Goal: Information Seeking & Learning: Learn about a topic

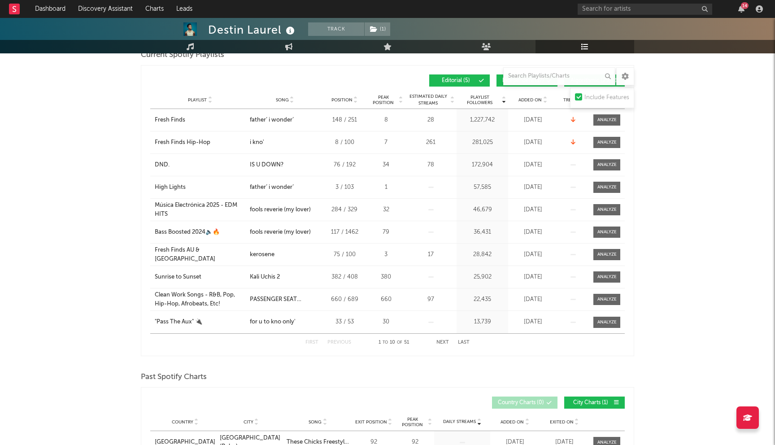
scroll to position [54, 0]
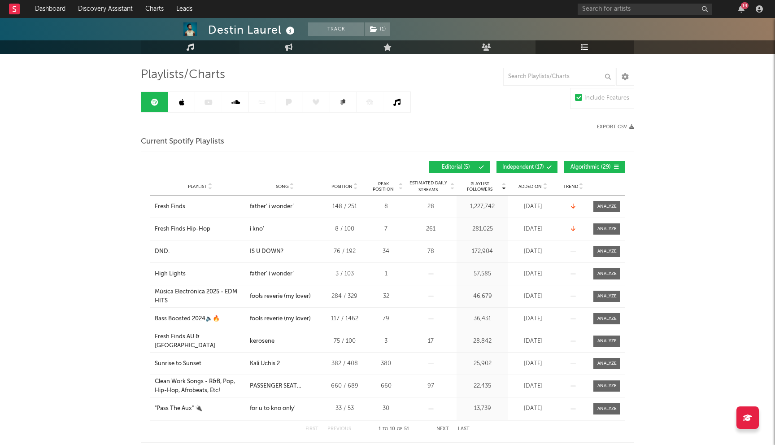
click at [185, 48] on link "Music" at bounding box center [190, 46] width 99 height 13
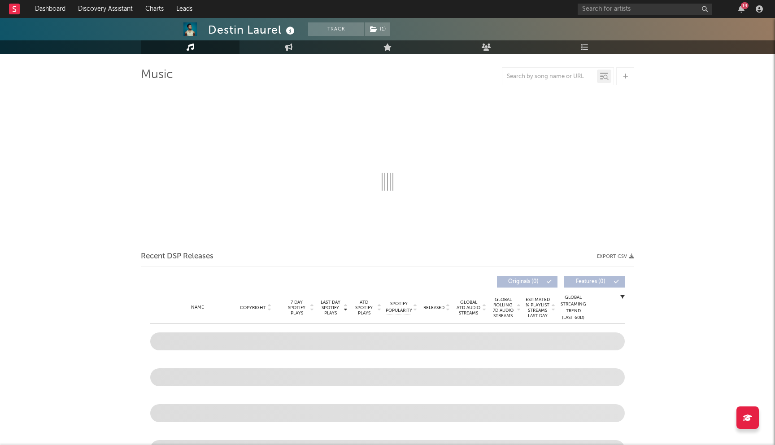
select select "6m"
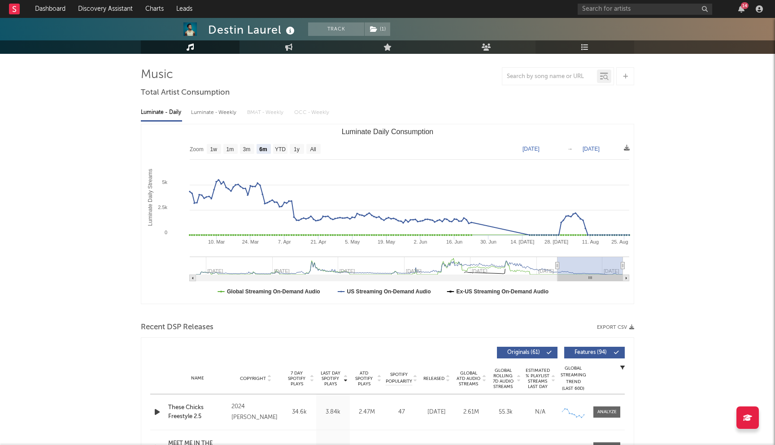
click at [578, 44] on link "Playlists/Charts" at bounding box center [585, 46] width 99 height 13
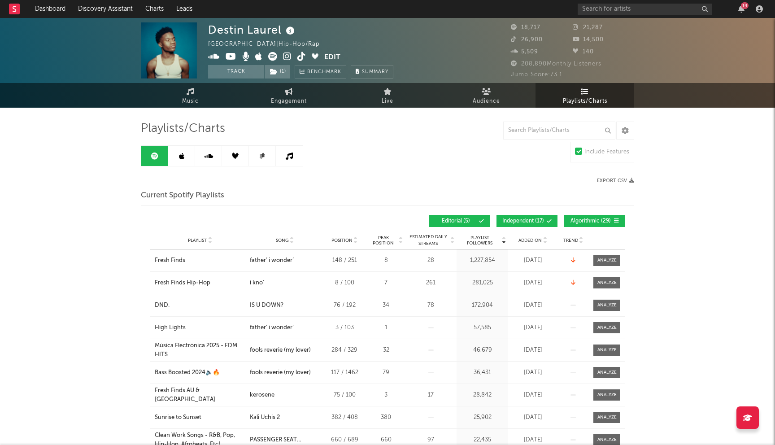
click at [181, 160] on link at bounding box center [181, 156] width 27 height 20
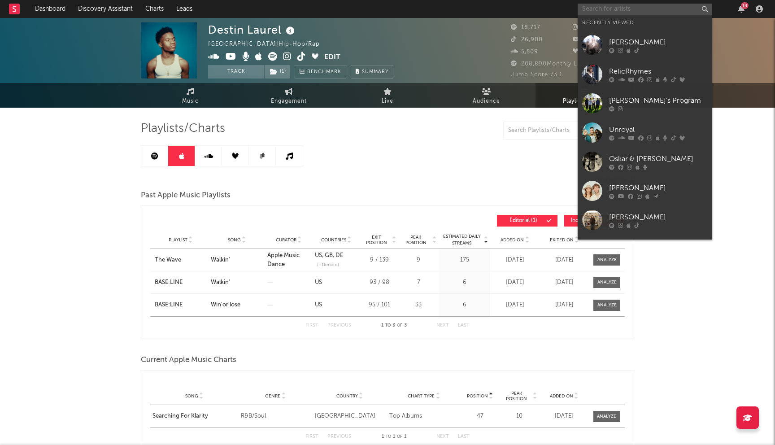
click at [596, 7] on input "text" at bounding box center [645, 9] width 135 height 11
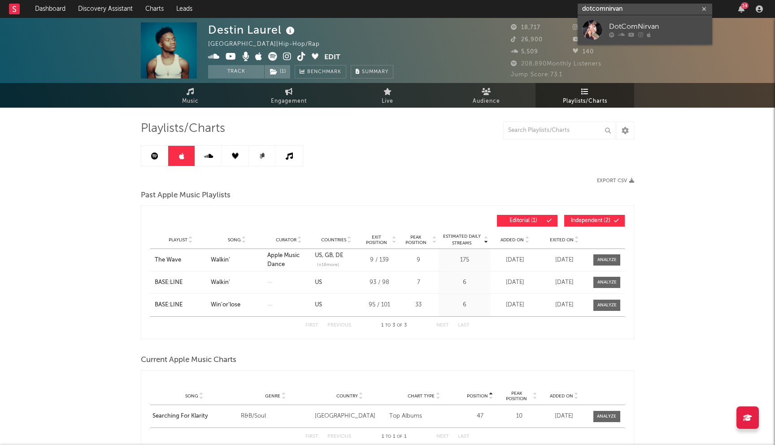
type input "dotcomnirvan"
click at [661, 32] on div "DotComNirvan" at bounding box center [658, 27] width 99 height 11
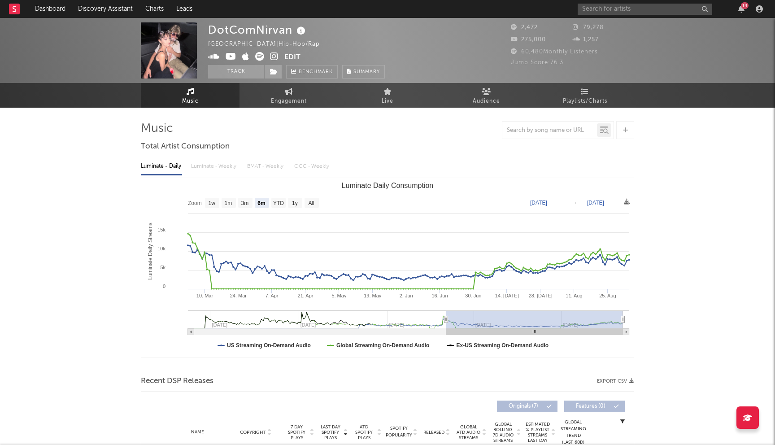
select select "6m"
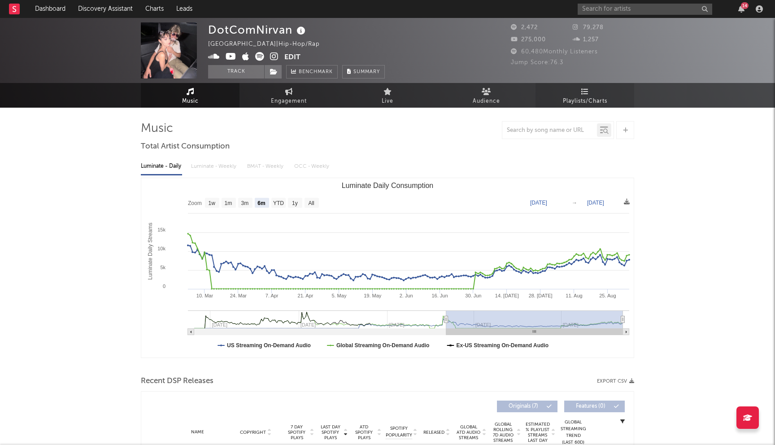
click at [572, 101] on span "Playlists/Charts" at bounding box center [585, 101] width 44 height 11
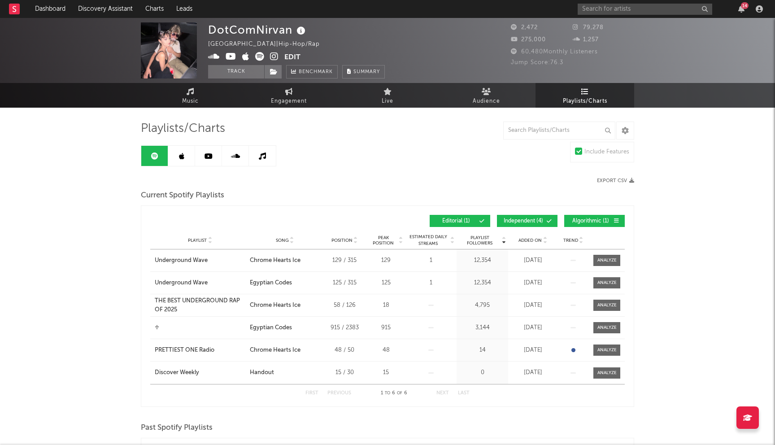
click at [536, 215] on button "Independent ( 4 )" at bounding box center [527, 221] width 61 height 12
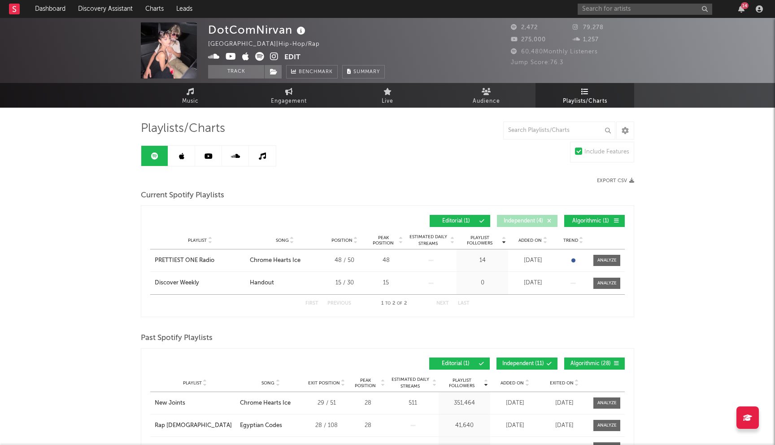
click at [580, 216] on button "Algorithmic ( 1 )" at bounding box center [594, 221] width 61 height 12
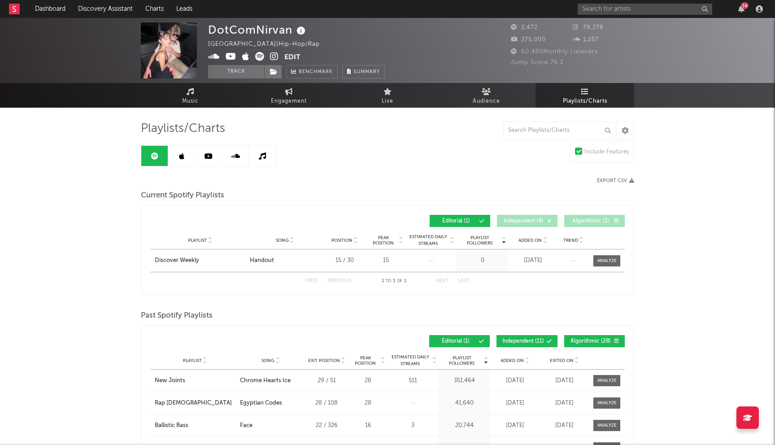
click at [186, 159] on link at bounding box center [181, 156] width 27 height 20
